Goal: Transaction & Acquisition: Purchase product/service

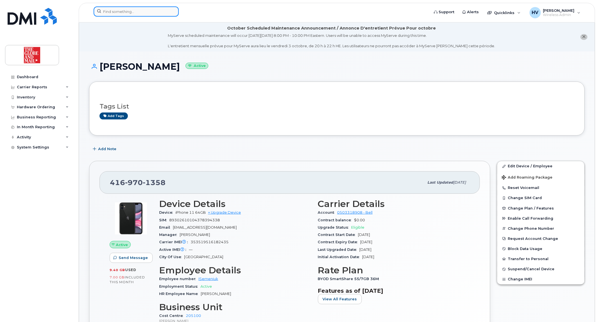
click at [124, 10] on input at bounding box center [136, 11] width 85 height 10
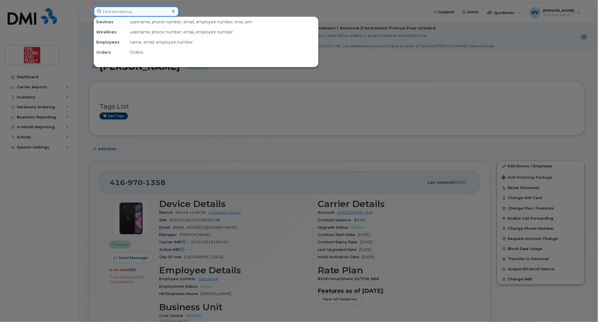
paste input "[PERSON_NAME]"
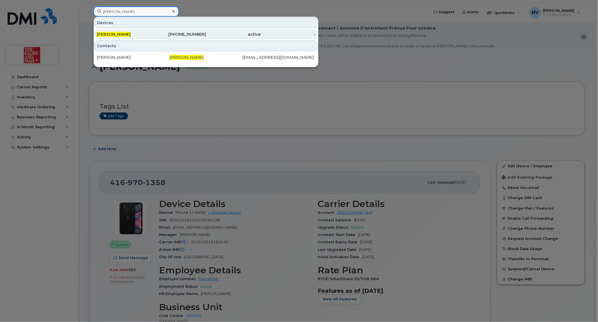
type input "[PERSON_NAME]"
click at [115, 33] on span "[PERSON_NAME]" at bounding box center [114, 34] width 34 height 5
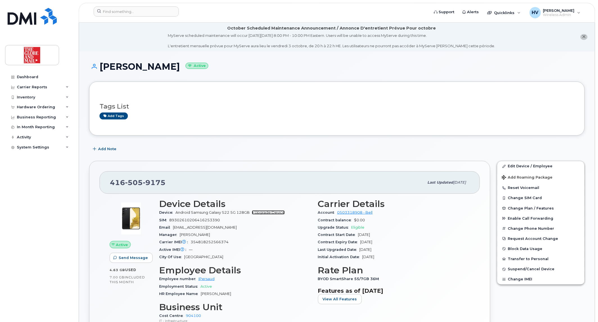
click at [266, 212] on link "+ Upgrade Device" at bounding box center [268, 212] width 33 height 4
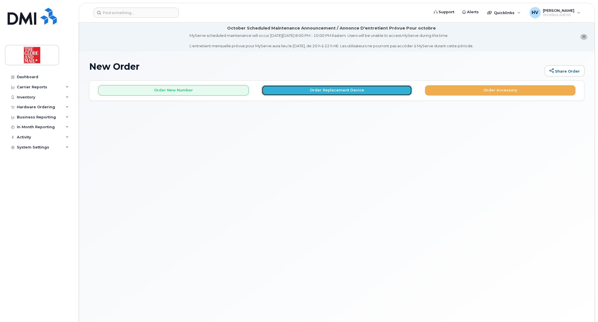
click at [341, 90] on button "Order Replacement Device" at bounding box center [337, 90] width 151 height 10
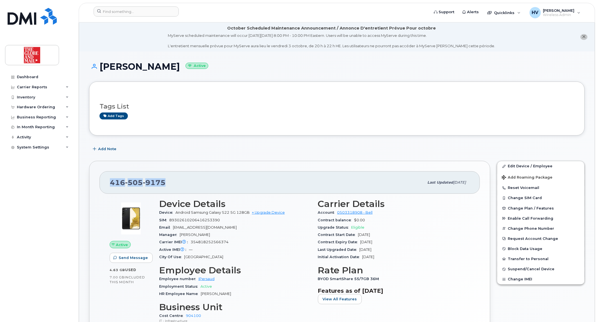
drag, startPoint x: 111, startPoint y: 181, endPoint x: 166, endPoint y: 181, distance: 55.1
click at [166, 181] on div "416 505 9175" at bounding box center [267, 182] width 314 height 12
copy span "416 505 9175"
click at [267, 213] on link "+ Upgrade Device" at bounding box center [268, 212] width 33 height 4
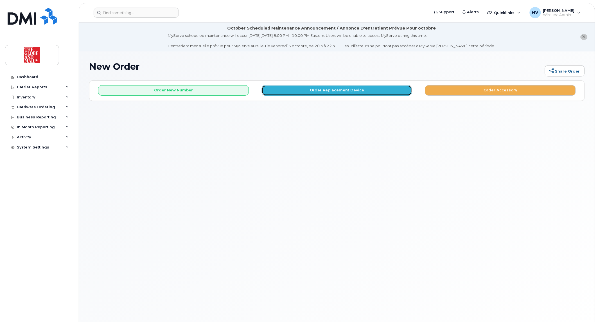
click at [318, 88] on button "Order Replacement Device" at bounding box center [337, 90] width 151 height 10
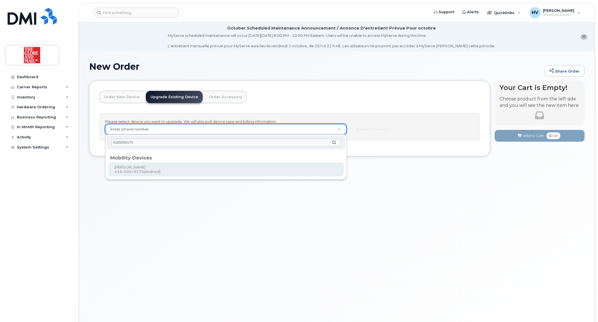
type input "4165059175"
type input "243792"
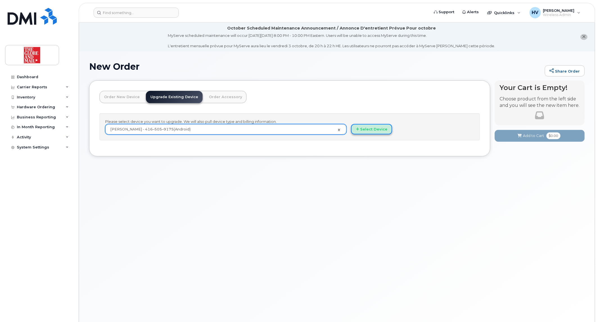
click at [363, 129] on button "Select Device" at bounding box center [371, 129] width 41 height 10
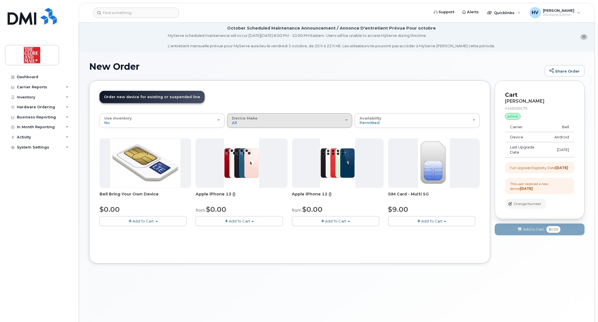
click at [347, 119] on span "button" at bounding box center [346, 119] width 2 height 1
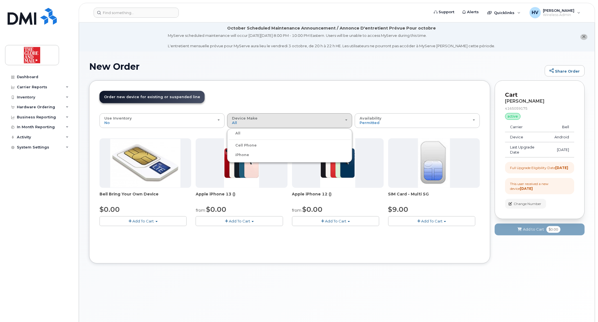
click at [243, 135] on div "All" at bounding box center [289, 133] width 122 height 7
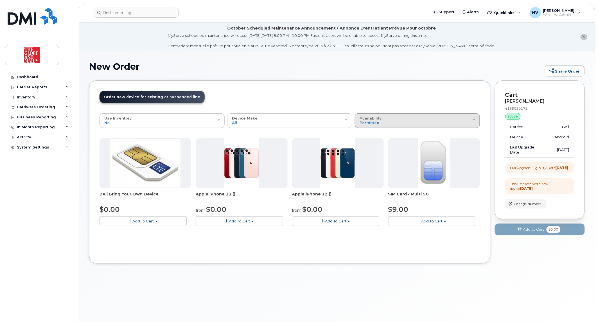
click at [389, 119] on div "Availability Permitted All" at bounding box center [416, 120] width 115 height 9
click at [366, 142] on label "All" at bounding box center [362, 142] width 12 height 7
click at [0, 0] on input "All" at bounding box center [0, 0] width 0 height 0
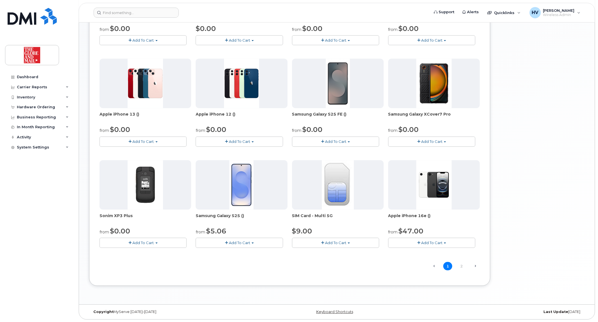
scroll to position [283, 0]
click at [474, 263] on link "Next →" at bounding box center [475, 265] width 9 height 7
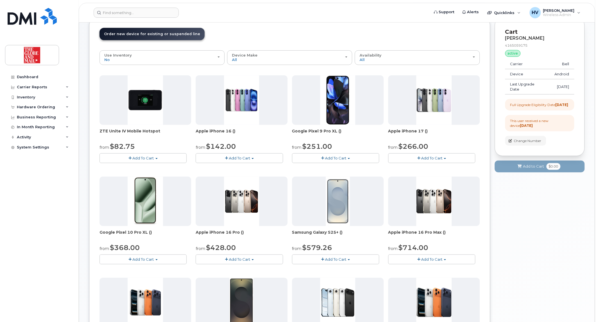
scroll to position [63, 0]
click at [347, 56] on button "Device Make All Android Cell Phone HUB iPhone" at bounding box center [289, 58] width 125 height 15
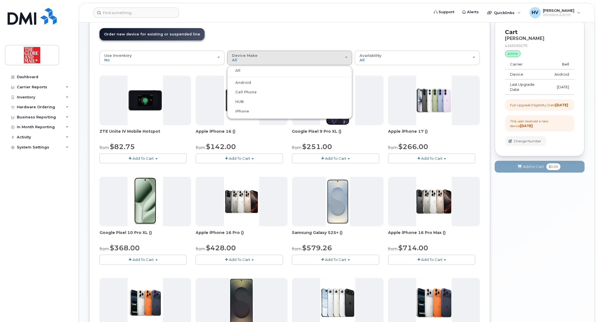
click at [242, 83] on label "Android" at bounding box center [239, 82] width 22 height 7
click at [0, 0] on input "Android" at bounding box center [0, 0] width 0 height 0
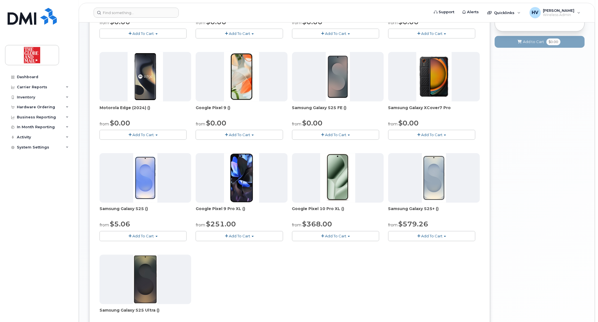
scroll to position [219, 0]
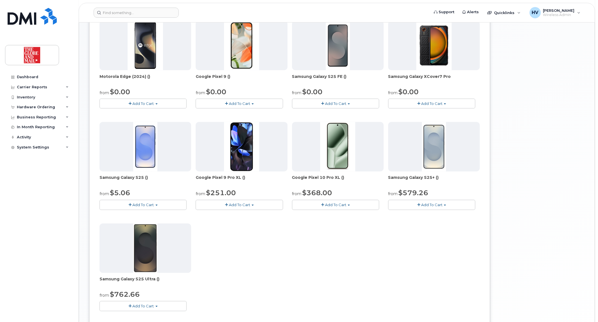
click at [145, 204] on span "Add To Cart" at bounding box center [143, 205] width 21 height 4
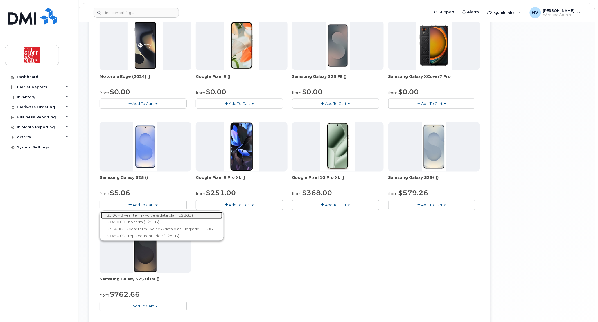
click at [146, 215] on link "$5.06 - 3 year term - voice & data plan (128GB)" at bounding box center [161, 215] width 121 height 7
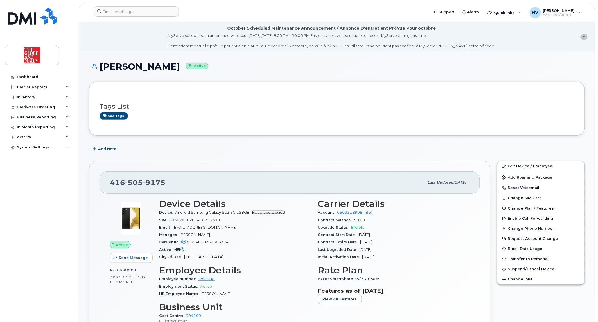
click at [259, 212] on link "+ Upgrade Device" at bounding box center [268, 212] width 33 height 4
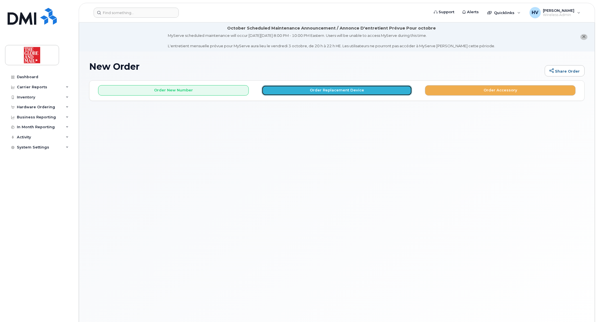
click at [336, 86] on button "Order Replacement Device" at bounding box center [337, 90] width 151 height 10
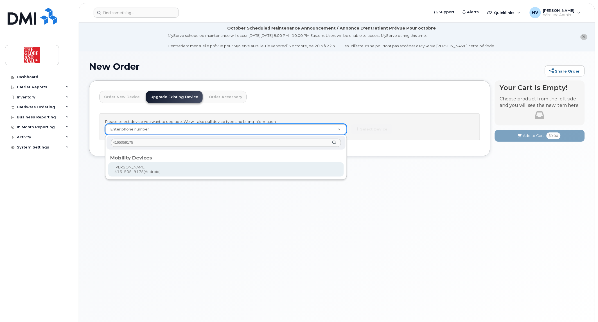
type input "4165059175"
type input "243792"
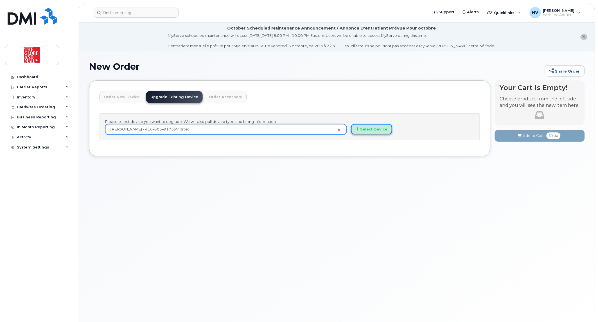
click at [359, 130] on button "Select Device" at bounding box center [371, 129] width 41 height 10
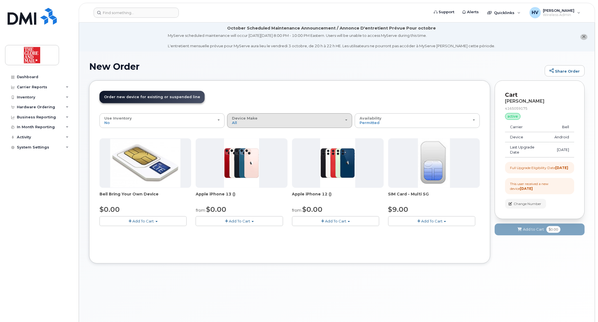
click at [281, 122] on div "Device Make All Cell Phone iPhone" at bounding box center [289, 120] width 115 height 9
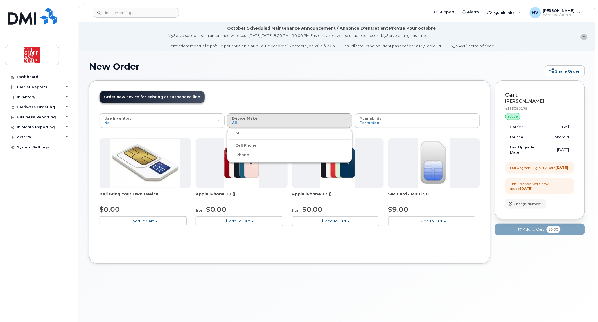
click at [241, 133] on div "All" at bounding box center [289, 133] width 122 height 7
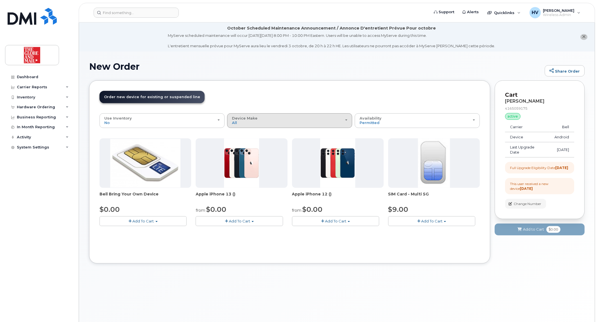
click at [282, 123] on div "Device Make All Cell Phone iPhone" at bounding box center [289, 120] width 115 height 9
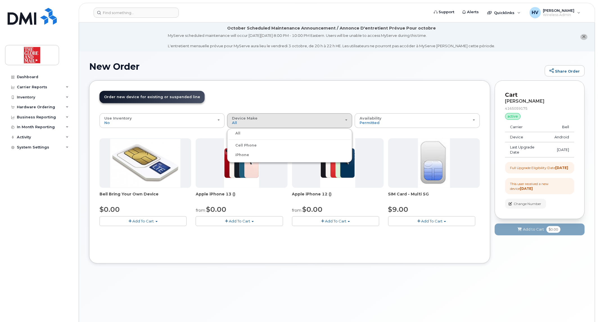
click at [239, 133] on label "All" at bounding box center [234, 133] width 12 height 7
click at [0, 0] on input "All" at bounding box center [0, 0] width 0 height 0
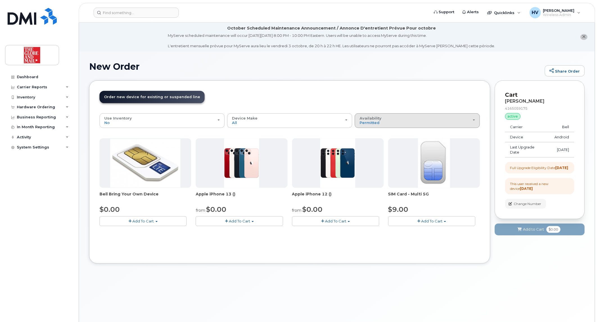
click at [473, 120] on div "Availability Permitted All" at bounding box center [416, 120] width 115 height 9
click at [366, 142] on label "All" at bounding box center [362, 142] width 12 height 7
click at [0, 0] on input "All" at bounding box center [0, 0] width 0 height 0
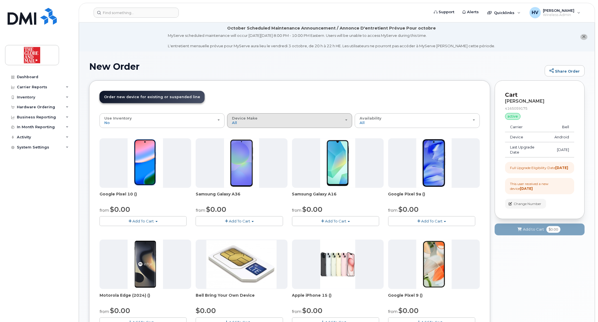
click at [258, 122] on div "Device Make All Android Cell Phone HUB iPhone" at bounding box center [289, 120] width 115 height 9
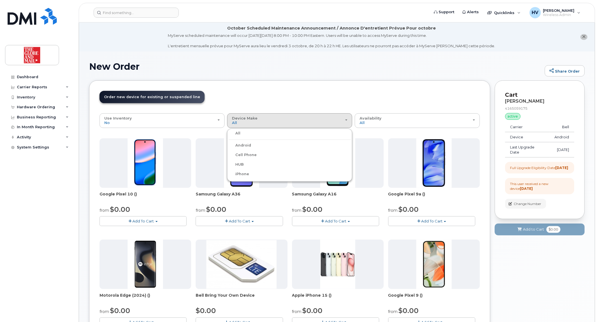
click at [246, 146] on label "Android" at bounding box center [239, 145] width 22 height 7
click at [0, 0] on input "Android" at bounding box center [0, 0] width 0 height 0
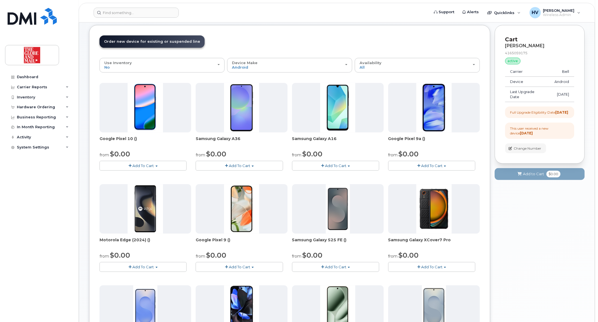
scroll to position [62, 0]
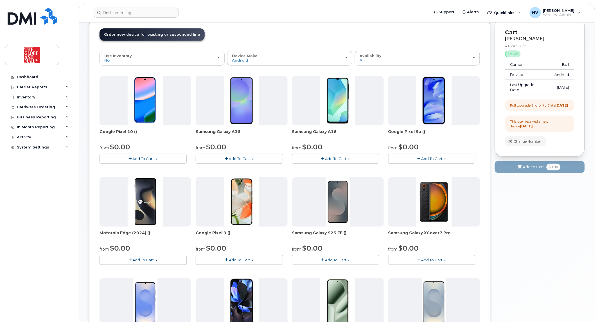
click at [329, 258] on span "Add To Cart" at bounding box center [335, 259] width 21 height 4
click at [326, 271] on link "$0.00 - 3 year term - voice & data plan (128GB)" at bounding box center [341, 270] width 97 height 7
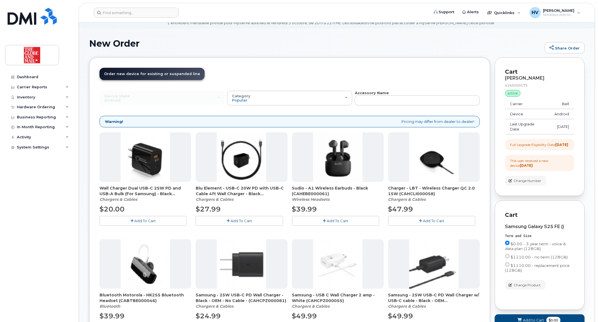
scroll to position [0, 0]
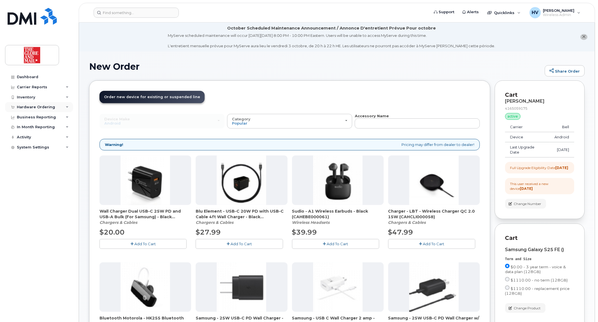
click at [26, 106] on div "Hardware Ordering" at bounding box center [36, 107] width 38 height 4
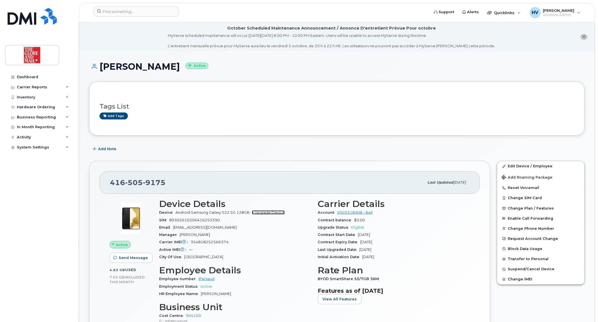
click at [271, 212] on link "+ Upgrade Device" at bounding box center [268, 212] width 33 height 4
click at [272, 213] on link "+ Upgrade Device" at bounding box center [268, 212] width 33 height 4
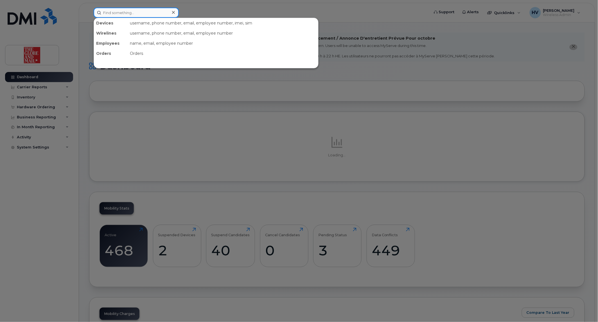
click at [147, 13] on input at bounding box center [136, 13] width 85 height 10
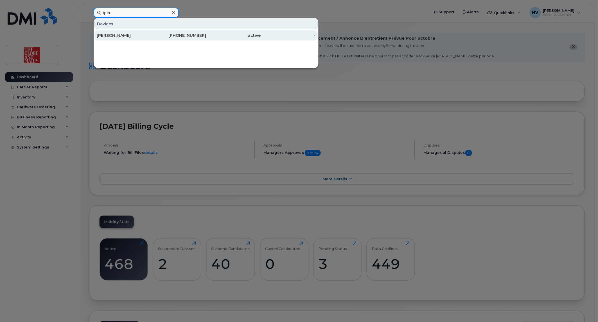
type input "iper"
click at [133, 35] on div "[PERSON_NAME]" at bounding box center [124, 36] width 55 height 6
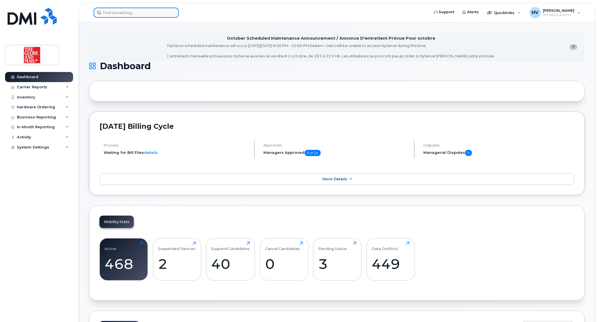
click at [113, 13] on input at bounding box center [136, 13] width 85 height 10
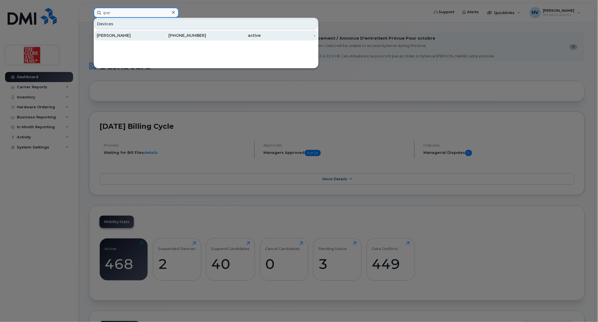
type input "iper"
click at [102, 36] on div "[PERSON_NAME]" at bounding box center [124, 36] width 55 height 6
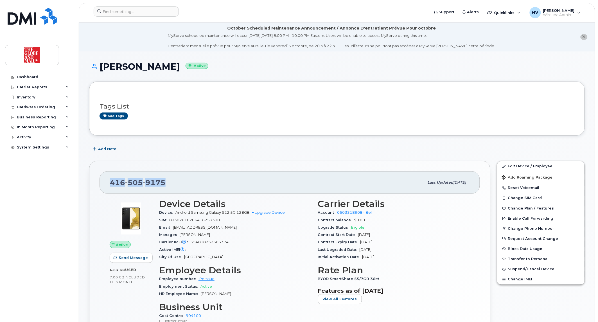
drag, startPoint x: 111, startPoint y: 183, endPoint x: 164, endPoint y: 180, distance: 52.9
click at [164, 180] on span "[PHONE_NUMBER]" at bounding box center [138, 182] width 56 height 8
copy span "[PHONE_NUMBER]"
click at [260, 214] on link "+ Upgrade Device" at bounding box center [268, 212] width 33 height 4
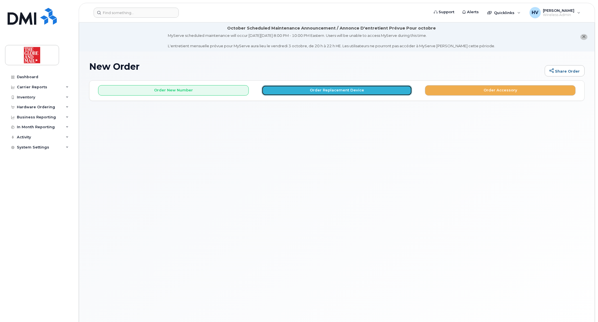
click at [313, 91] on button "Order Replacement Device" at bounding box center [337, 90] width 151 height 10
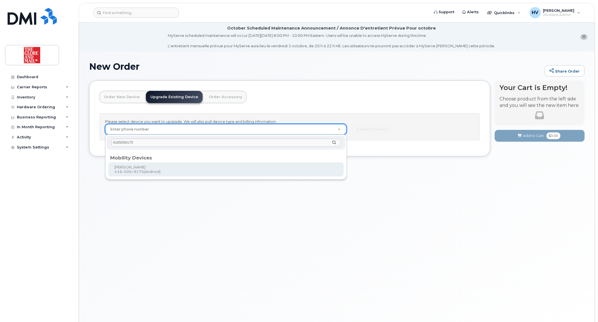
type input "4165059175"
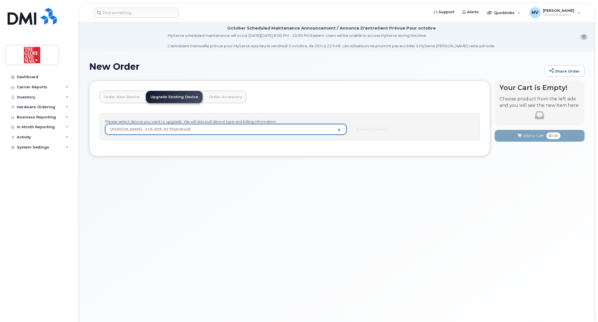
type input "243792"
click at [371, 131] on button "Select Device" at bounding box center [371, 129] width 41 height 10
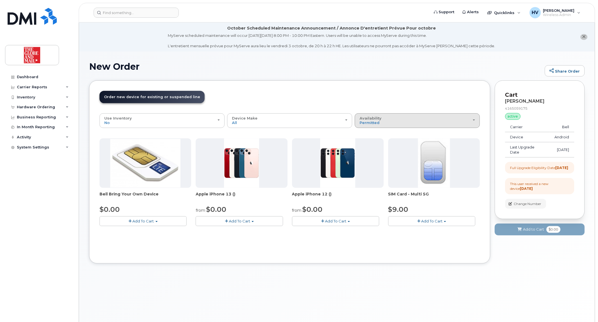
click at [472, 119] on div "Availability Permitted All" at bounding box center [416, 120] width 115 height 9
click at [364, 143] on label "All" at bounding box center [362, 142] width 12 height 7
click at [0, 0] on input "All" at bounding box center [0, 0] width 0 height 0
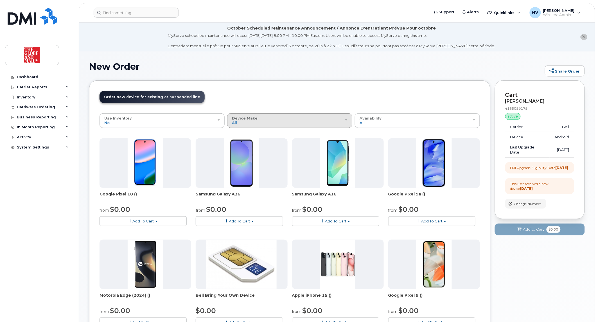
click at [344, 119] on div "Device Make All Android Cell Phone HUB iPhone" at bounding box center [289, 120] width 115 height 9
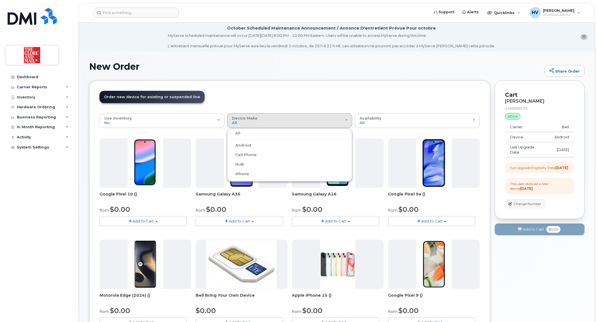
click at [245, 146] on label "Android" at bounding box center [239, 145] width 22 height 7
click at [0, 0] on input "Android" at bounding box center [0, 0] width 0 height 0
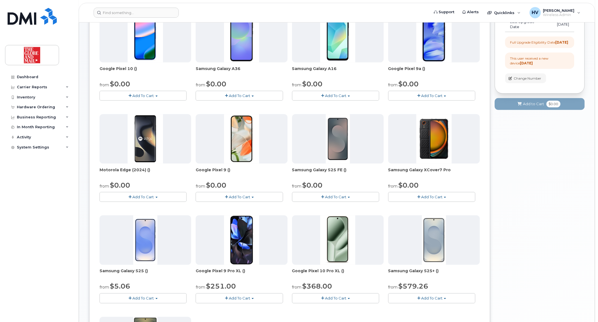
scroll to position [125, 0]
click at [329, 197] on span "Add To Cart" at bounding box center [335, 197] width 21 height 4
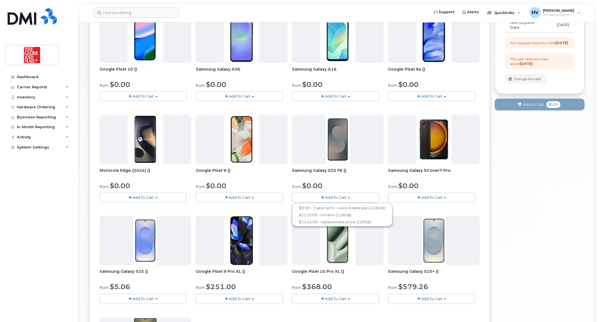
click at [172, 243] on div at bounding box center [145, 240] width 92 height 49
click at [156, 299] on span "button" at bounding box center [156, 298] width 2 height 1
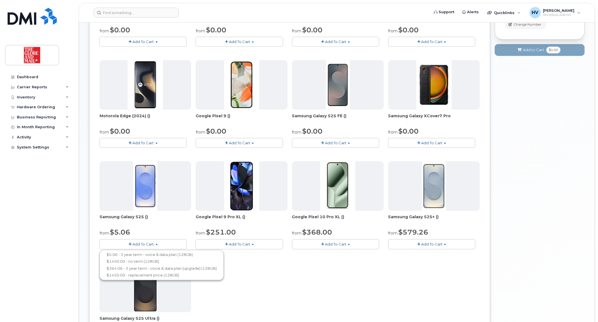
scroll to position [187, 0]
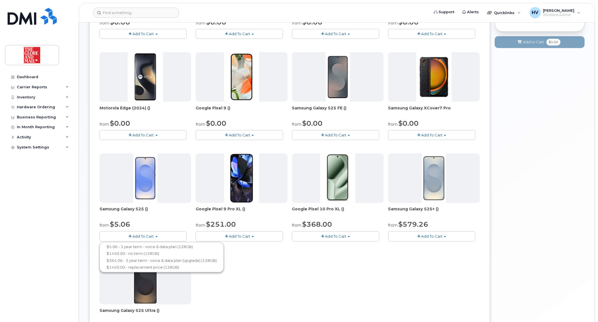
click at [433, 235] on span "Add To Cart" at bounding box center [431, 236] width 21 height 4
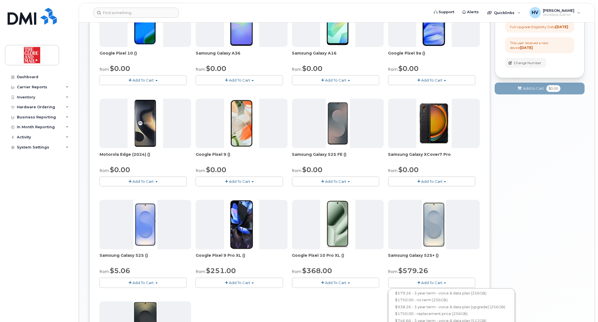
scroll to position [156, 0]
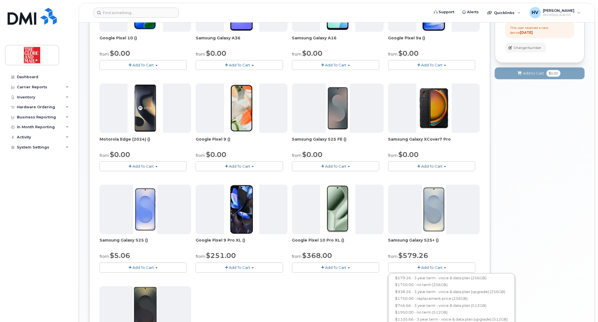
click at [143, 264] on button "Add To Cart" at bounding box center [142, 267] width 87 height 10
